Goal: Browse casually: Explore the website without a specific task or goal

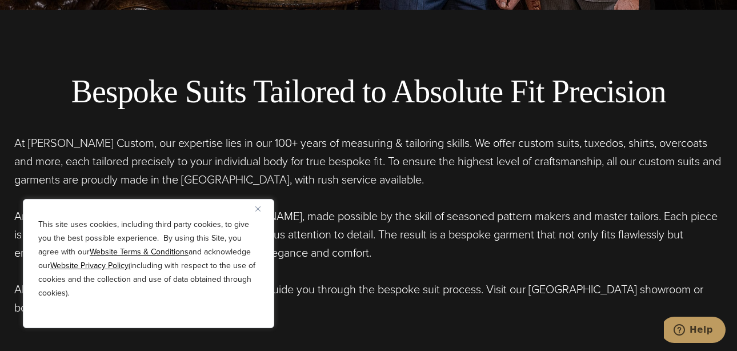
scroll to position [343, 0]
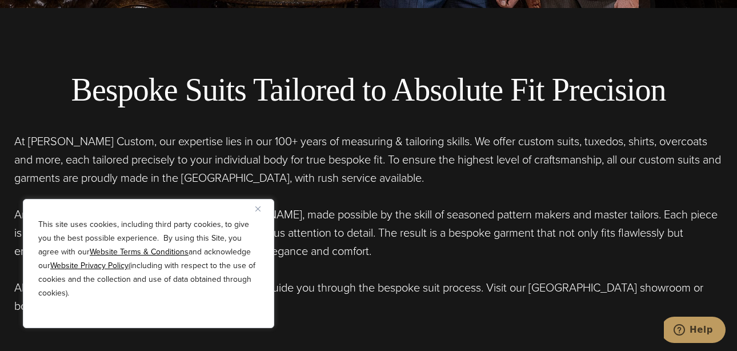
click at [258, 206] on img "Close" at bounding box center [257, 208] width 5 height 5
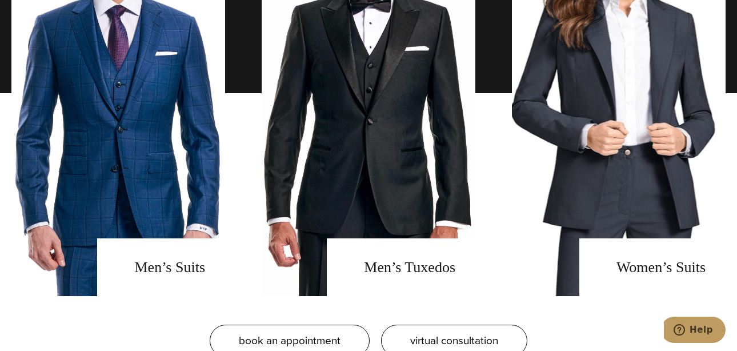
scroll to position [843, 0]
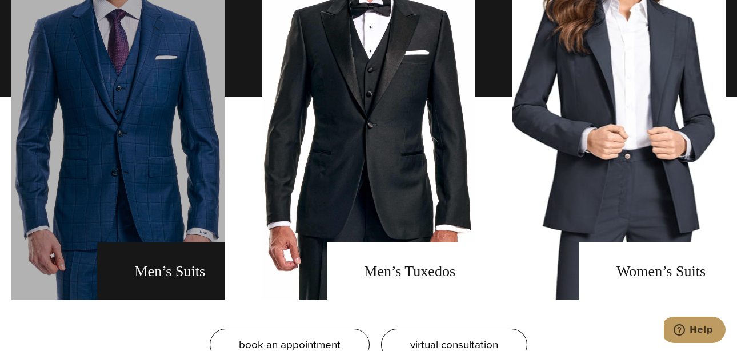
click at [147, 282] on link "men's suits" at bounding box center [118, 97] width 214 height 406
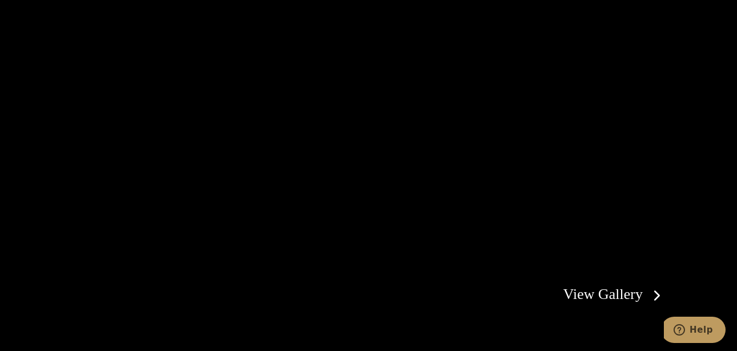
scroll to position [1942, 0]
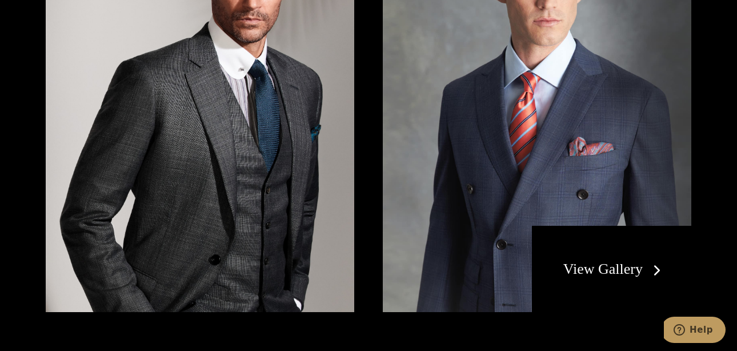
click at [658, 260] on link "View Gallery" at bounding box center [614, 268] width 102 height 17
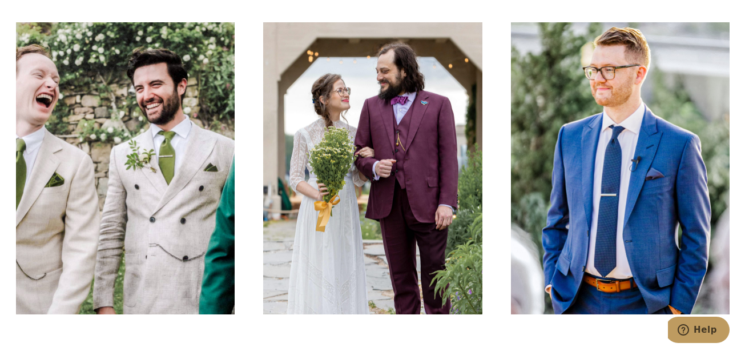
scroll to position [1488, 0]
